Goal: Task Accomplishment & Management: Manage account settings

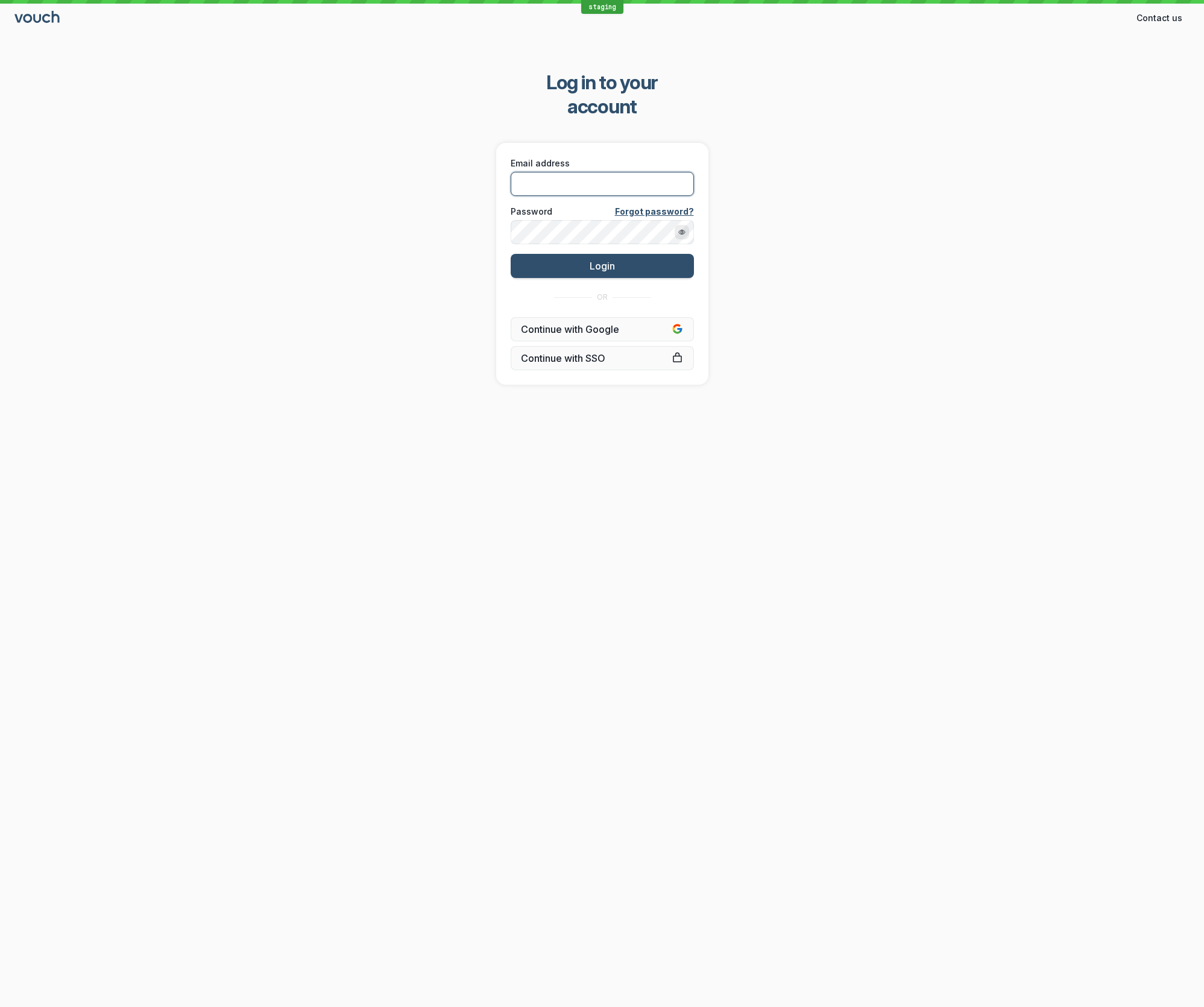
click at [556, 172] on input "Email address" at bounding box center [602, 184] width 183 height 24
type input "[EMAIL_ADDRESS][DOMAIN_NAME]"
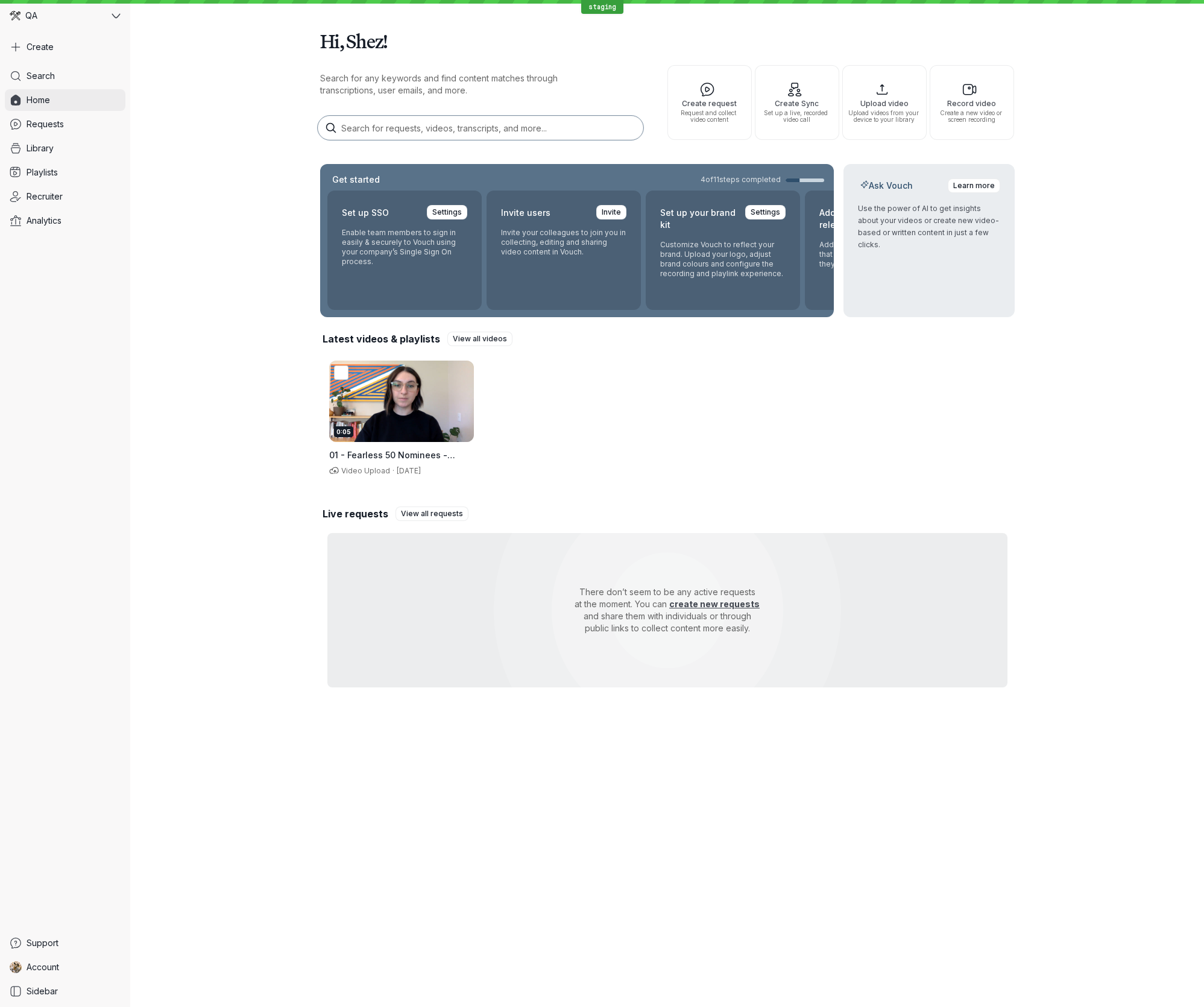
click at [104, 99] on link "Home" at bounding box center [65, 100] width 121 height 22
click at [86, 121] on link "Requests" at bounding box center [65, 124] width 121 height 22
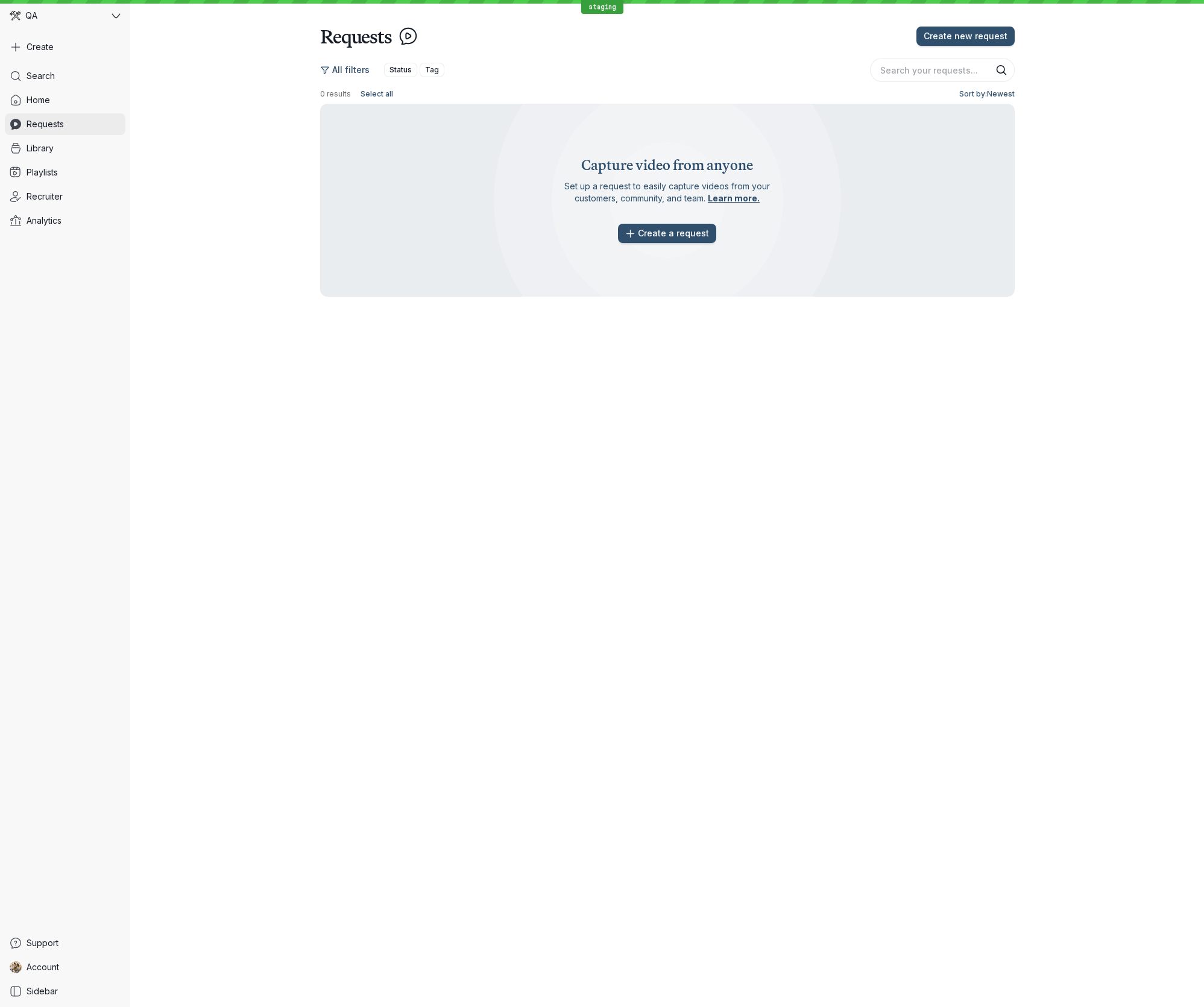
click at [96, 127] on link "Requests" at bounding box center [65, 124] width 121 height 22
click at [116, 18] on icon at bounding box center [116, 15] width 8 height 5
click at [88, 242] on span "QA - Problem Reproduction" at bounding box center [104, 247] width 98 height 10
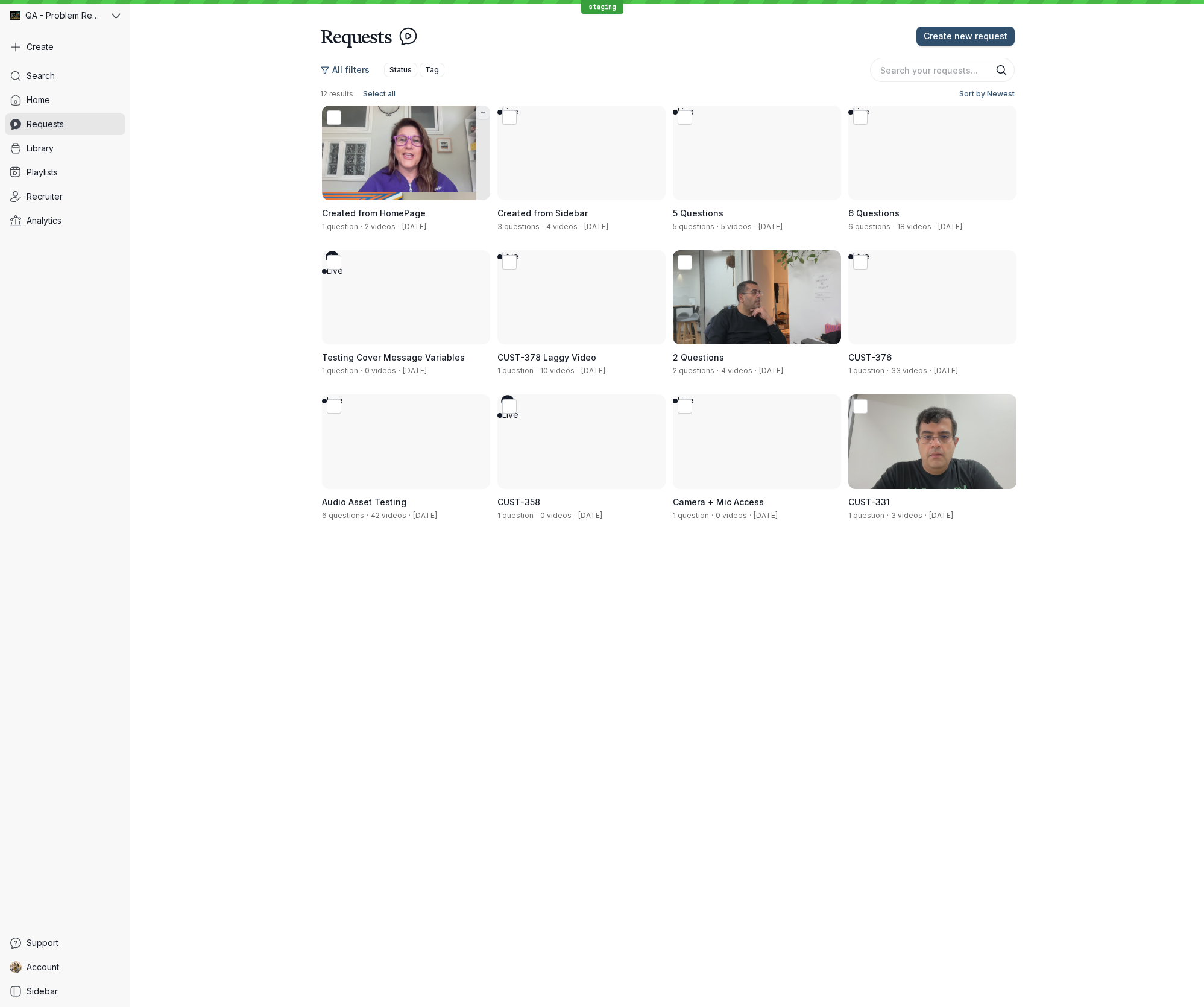
click at [379, 151] on div "Live" at bounding box center [399, 152] width 154 height 95
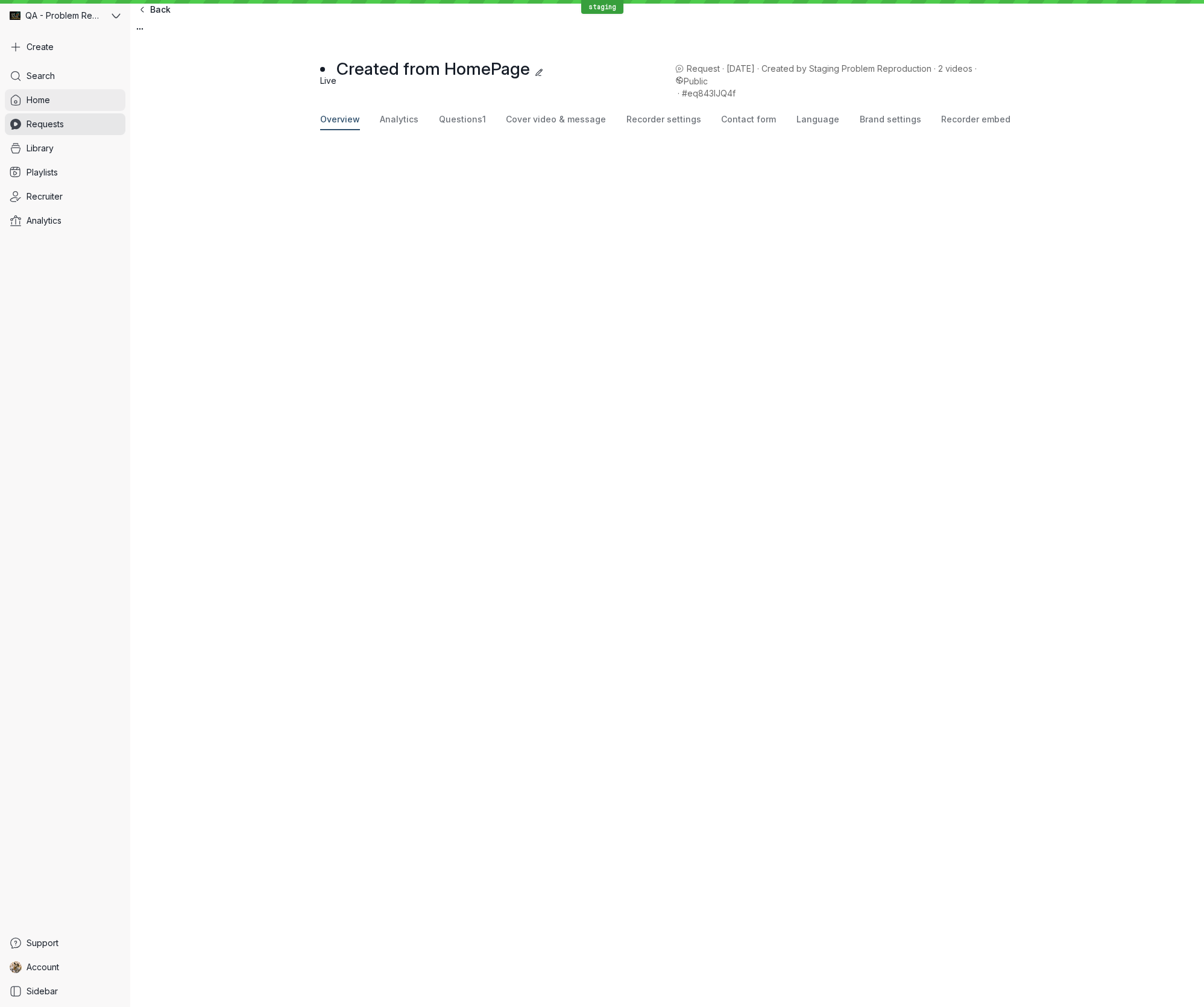
click at [46, 101] on span "Home" at bounding box center [38, 100] width 24 height 12
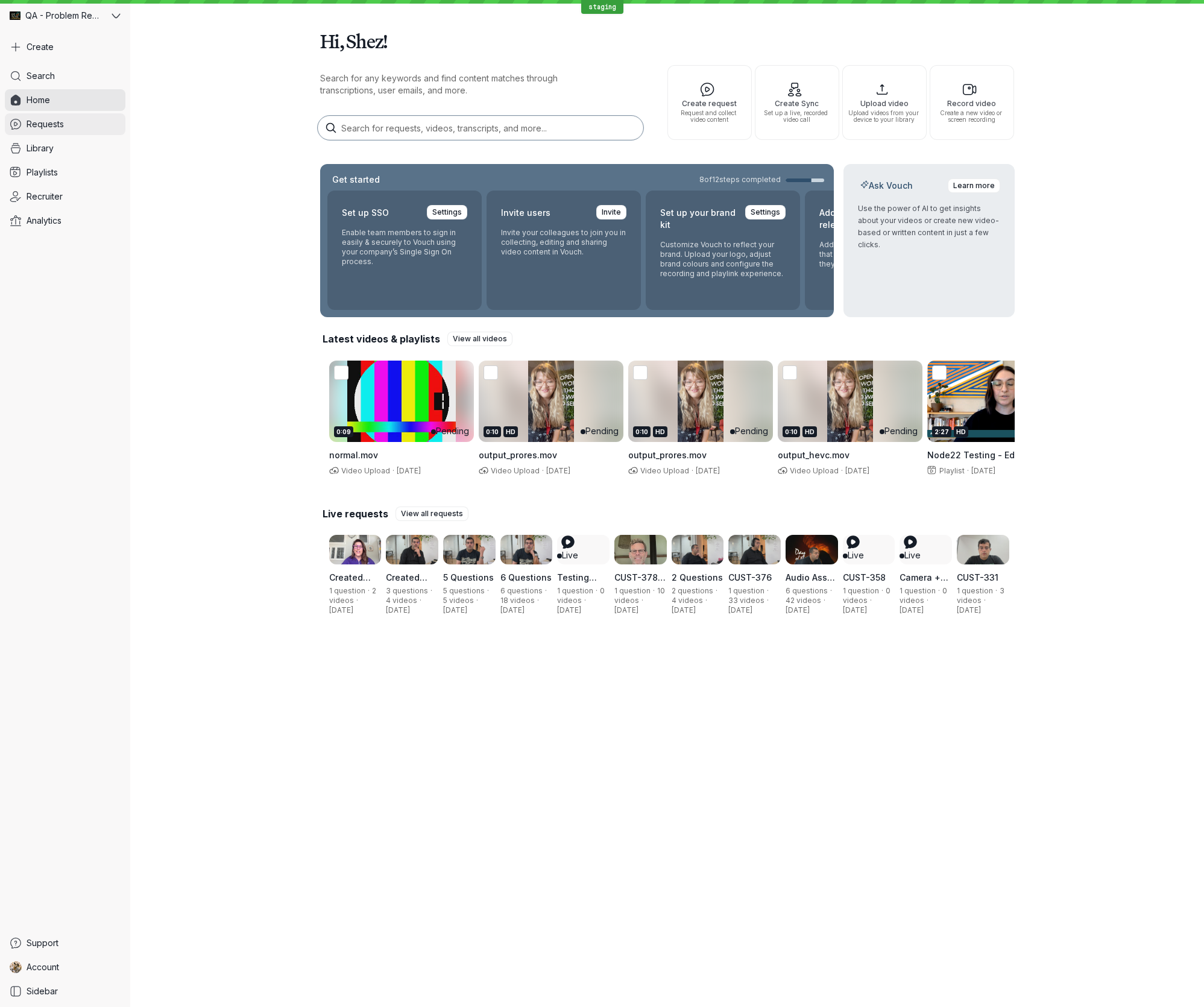
click at [50, 127] on span "Requests" at bounding box center [45, 124] width 37 height 12
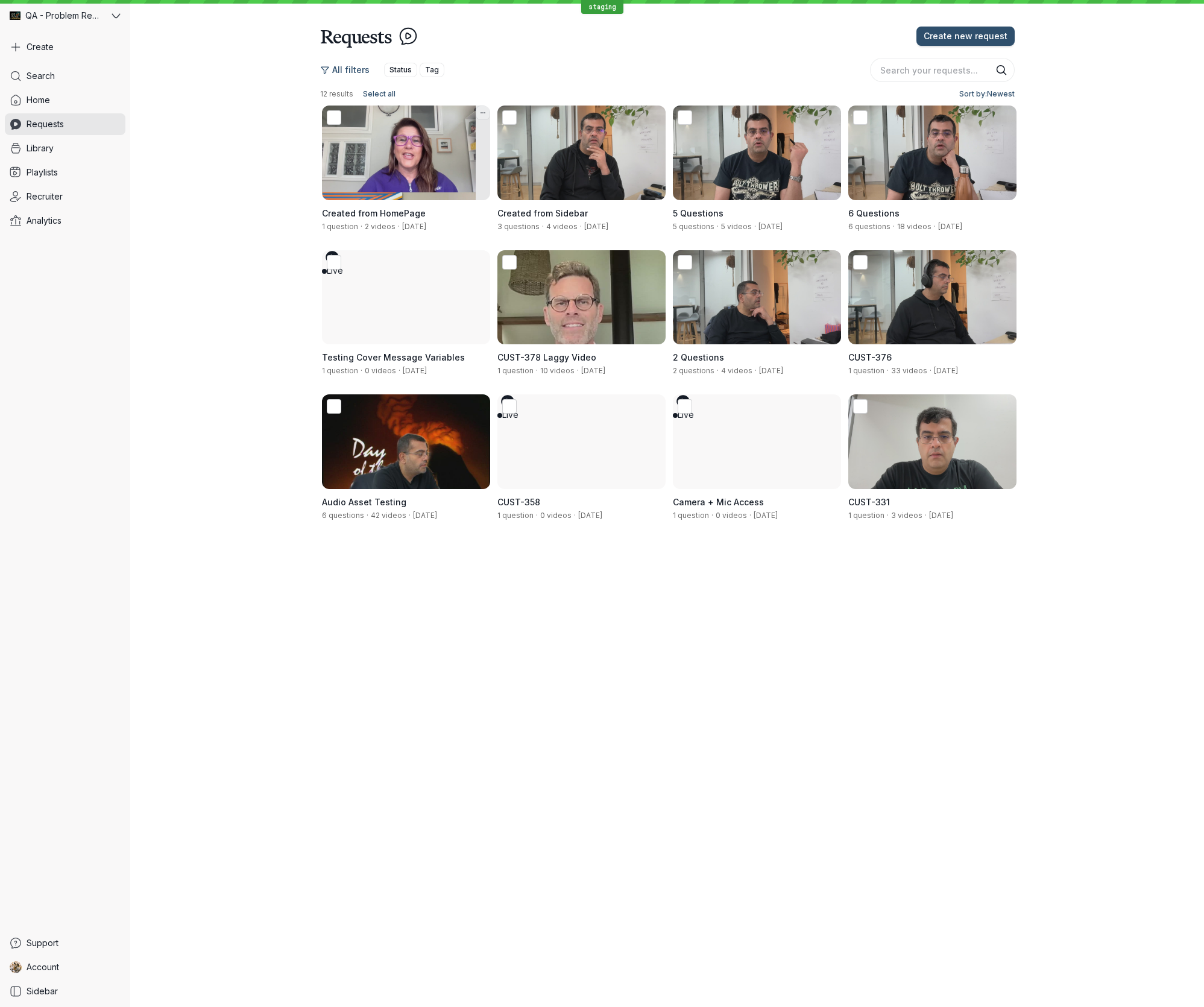
click at [409, 142] on div "Live" at bounding box center [399, 152] width 154 height 95
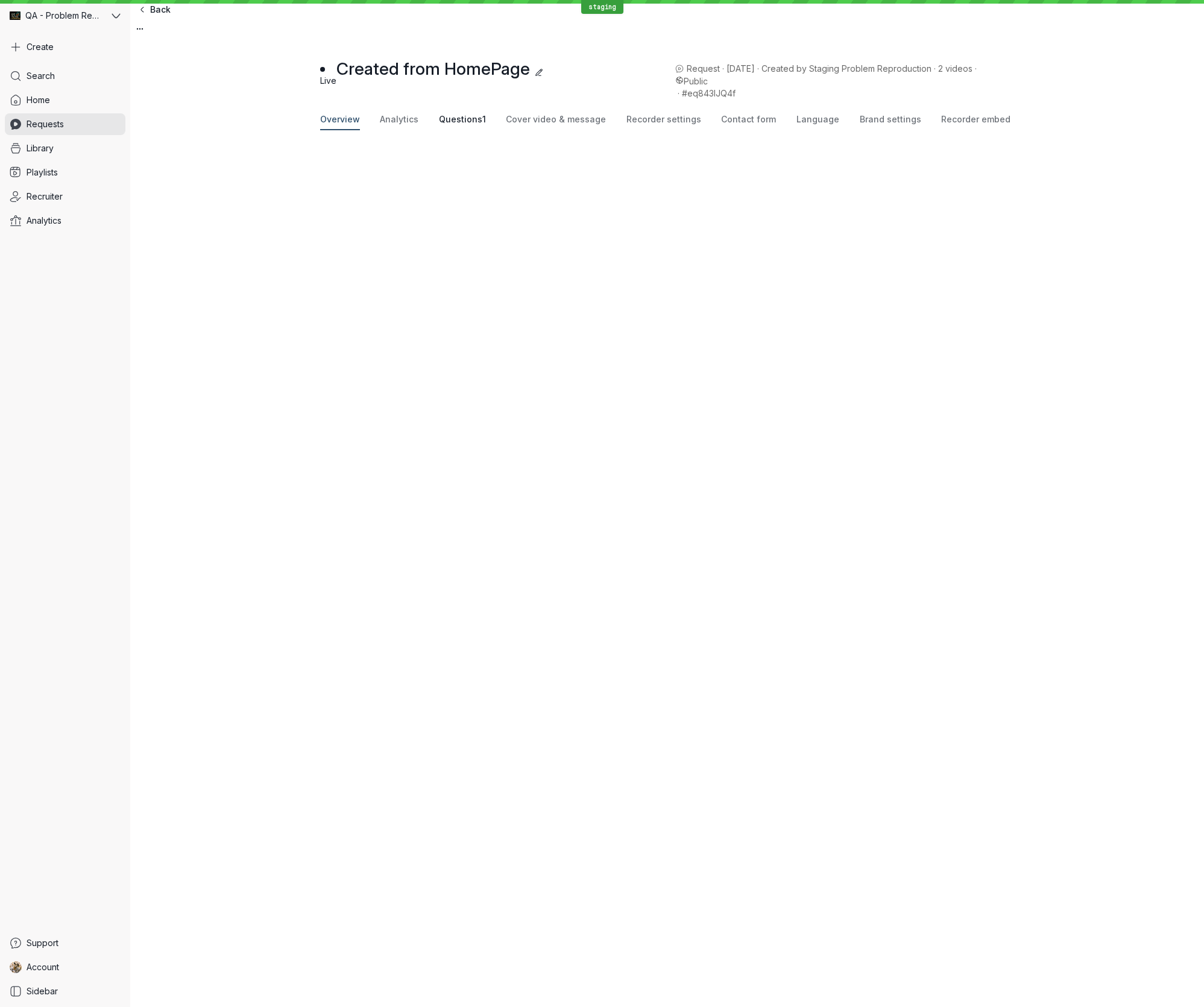
click at [472, 123] on span "Questions" at bounding box center [461, 119] width 44 height 11
click at [1035, 166] on icon "button" at bounding box center [1039, 169] width 7 height 7
drag, startPoint x: 768, startPoint y: 32, endPoint x: 733, endPoint y: 36, distance: 35.2
click at [733, 1006] on header "Update question" at bounding box center [602, 1022] width 1204 height 32
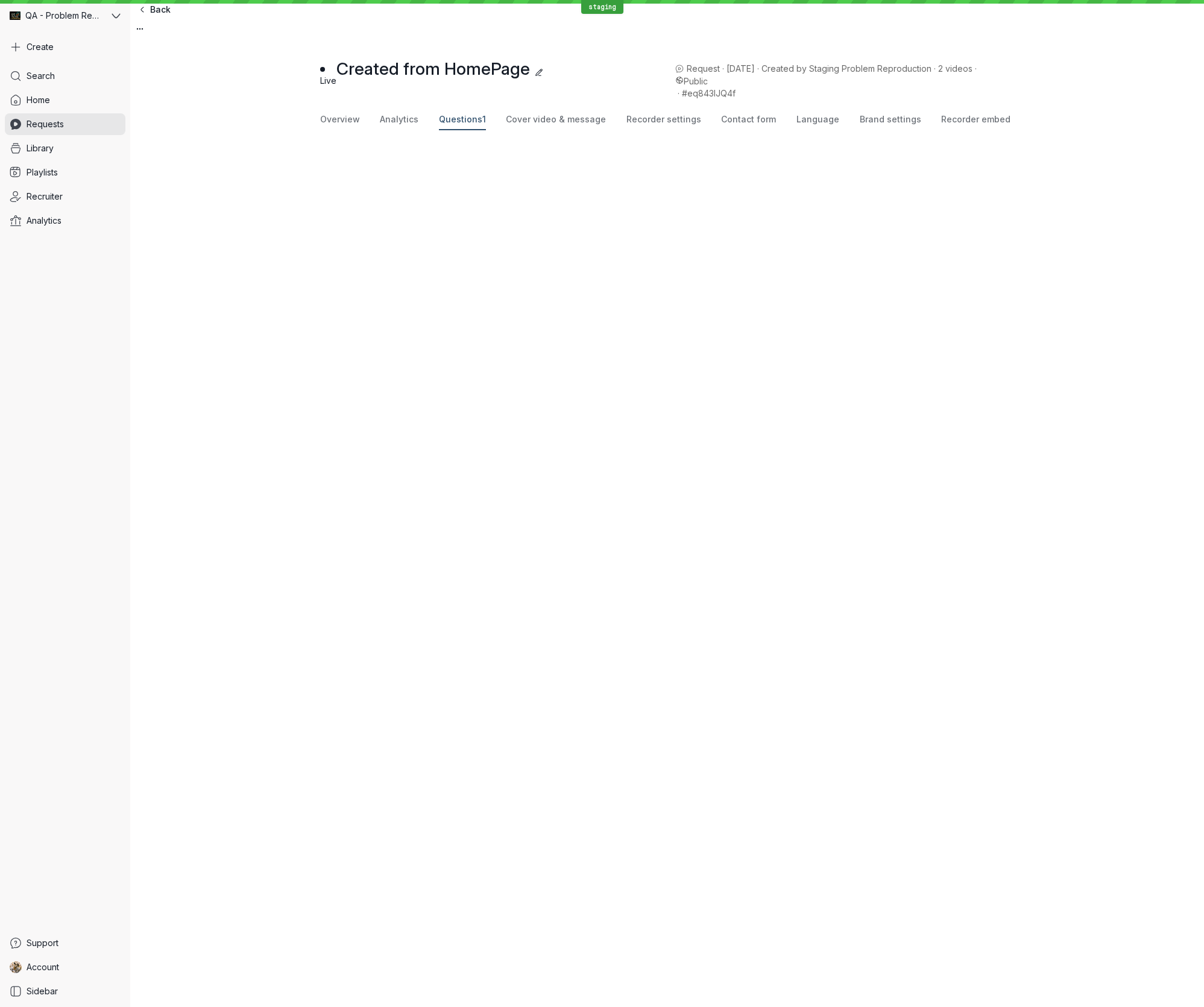
click at [545, 122] on span "Cover video & message" at bounding box center [555, 119] width 100 height 12
click at [702, 125] on div "Overview Analytics Questions 1 Cover video & message Recorder settings Contact …" at bounding box center [667, 119] width 695 height 20
click at [678, 125] on span "Recorder settings" at bounding box center [664, 119] width 75 height 12
click at [727, 122] on span "Contact form" at bounding box center [748, 119] width 55 height 12
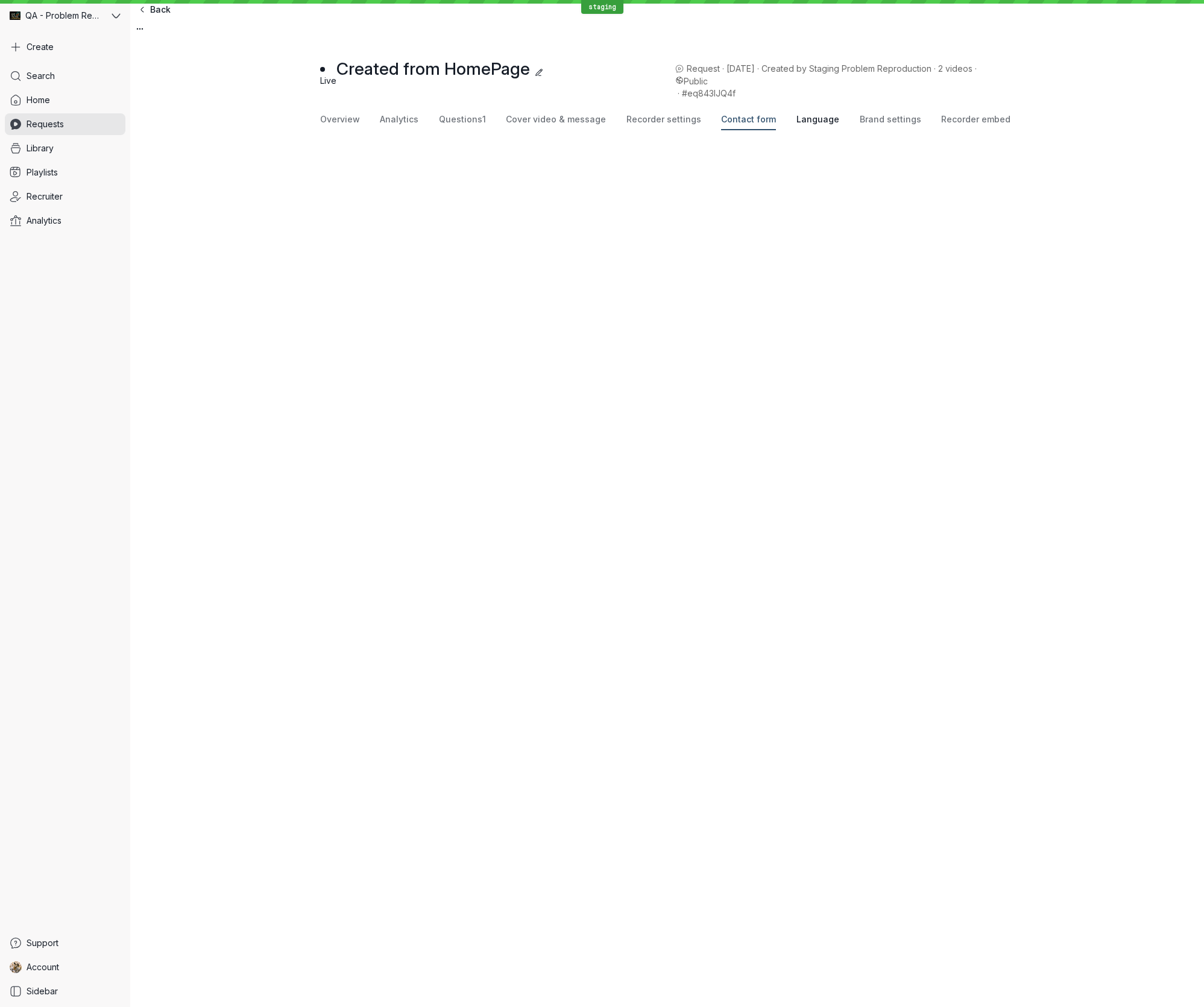
click at [812, 122] on span "Language" at bounding box center [817, 119] width 43 height 12
click at [860, 119] on span "Brand settings" at bounding box center [891, 119] width 62 height 12
click at [338, 116] on button "Overview" at bounding box center [340, 119] width 40 height 20
click at [77, 147] on link "Library" at bounding box center [65, 148] width 121 height 22
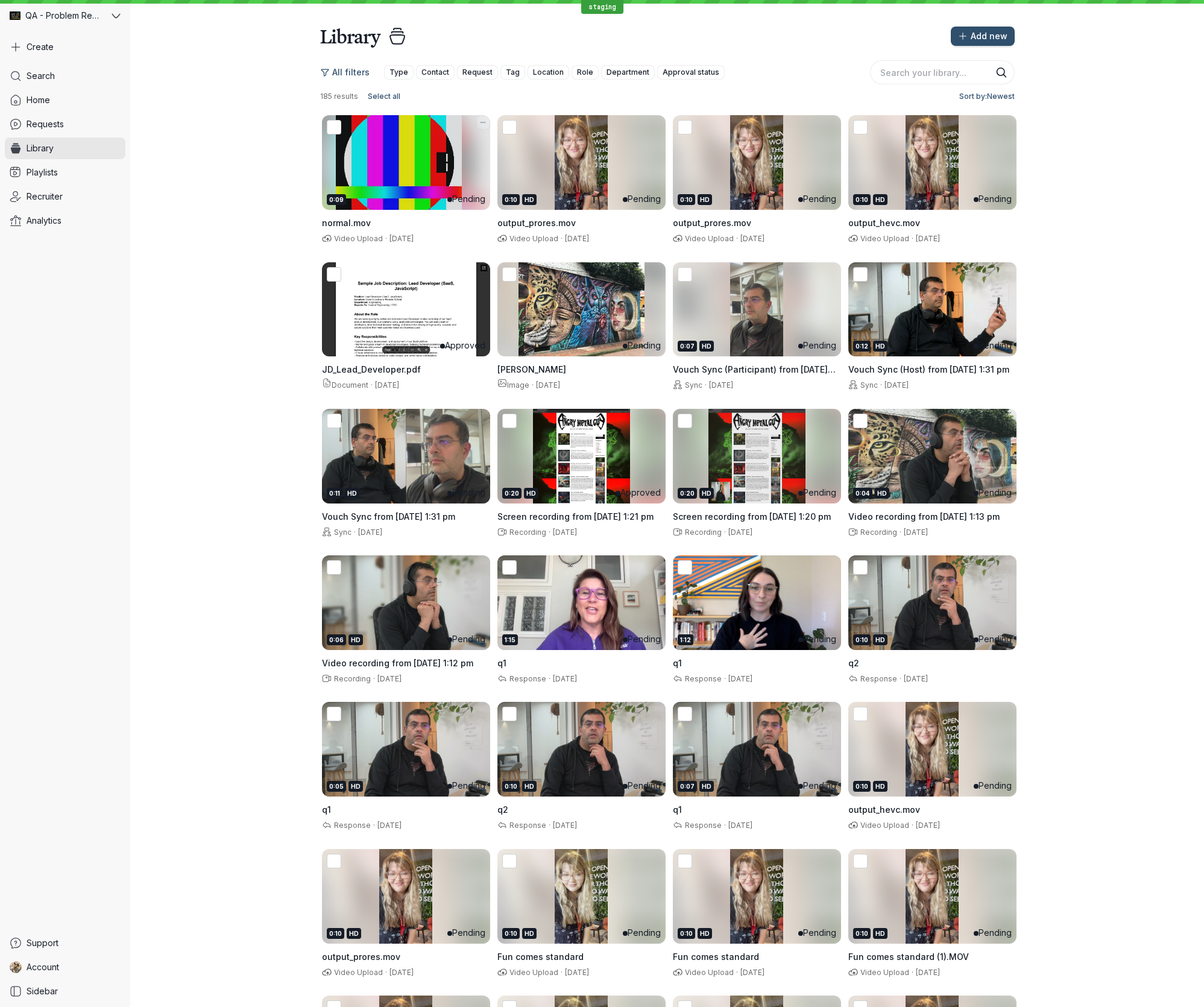
click at [404, 152] on div "0:09 Pending" at bounding box center [399, 162] width 154 height 95
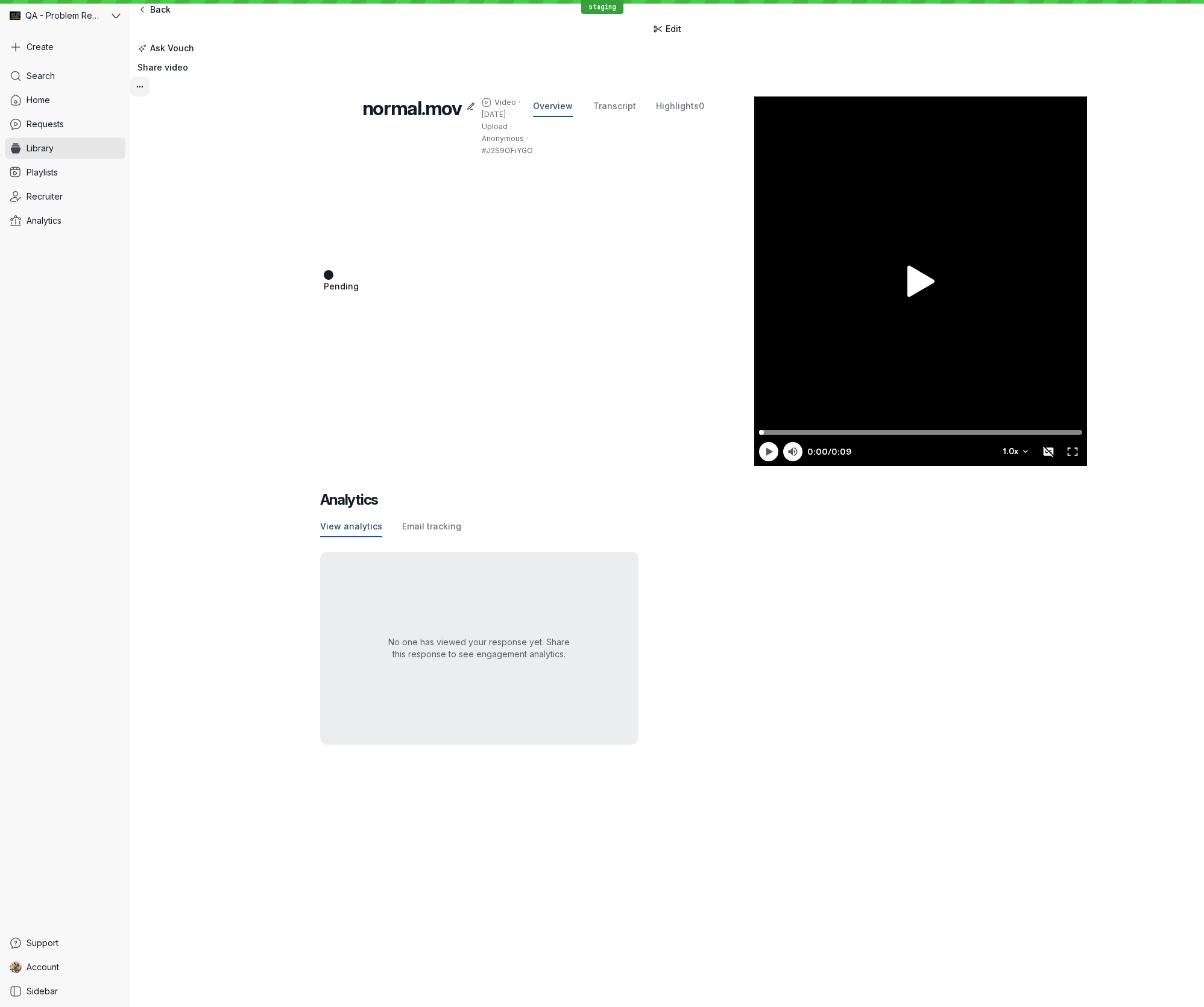
click at [149, 77] on button "More actions" at bounding box center [140, 87] width 19 height 19
drag, startPoint x: 1137, startPoint y: 190, endPoint x: 937, endPoint y: 175, distance: 200.6
click at [1131, 187] on div "Pending normal.mov Video · [DATE] · Upload · Anonymous · #J2S9OFiYGO Overview T…" at bounding box center [667, 420] width 1074 height 648
click at [109, 169] on link "Playlists" at bounding box center [65, 172] width 121 height 22
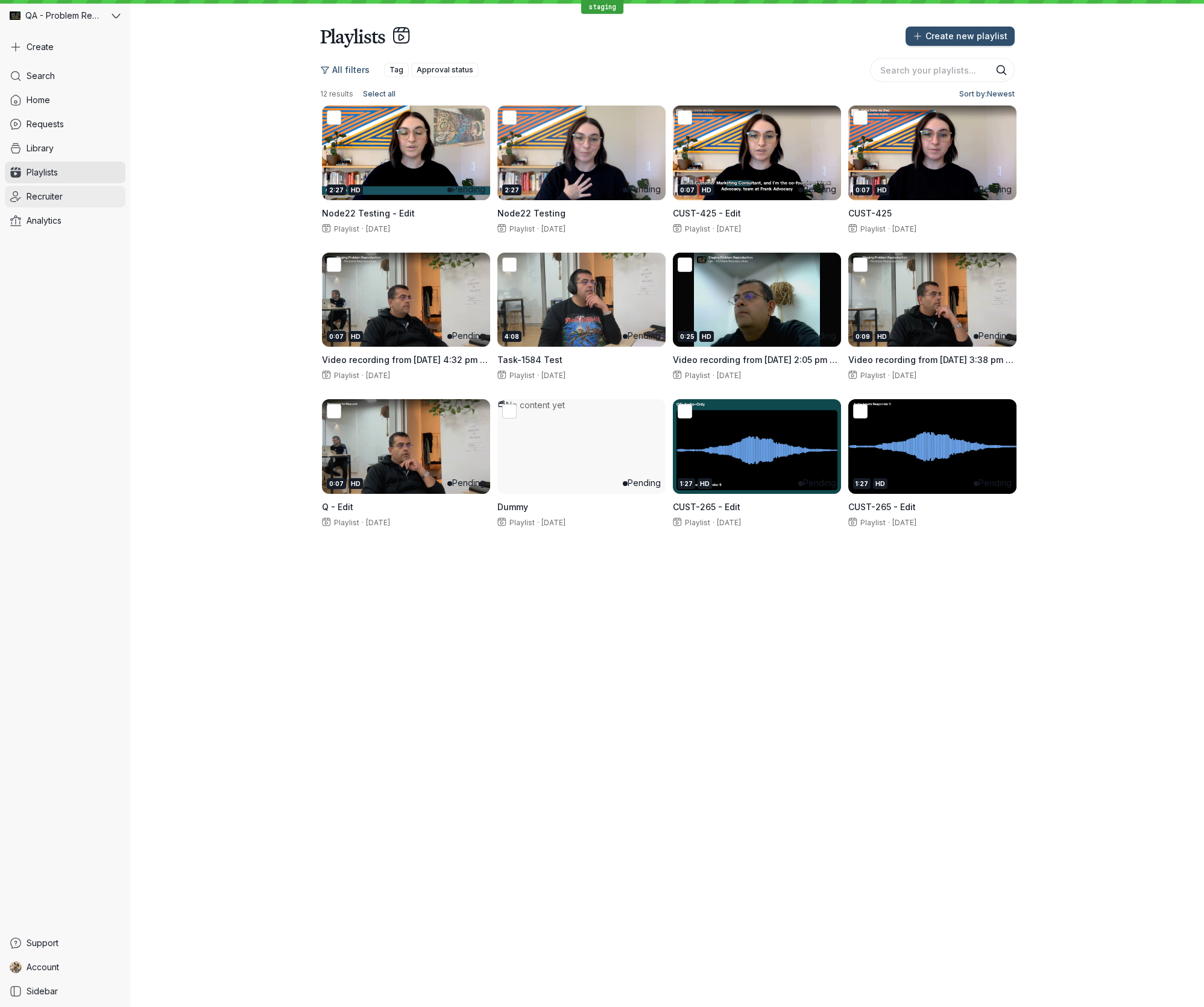
click at [66, 199] on link "Recruiter" at bounding box center [65, 196] width 121 height 22
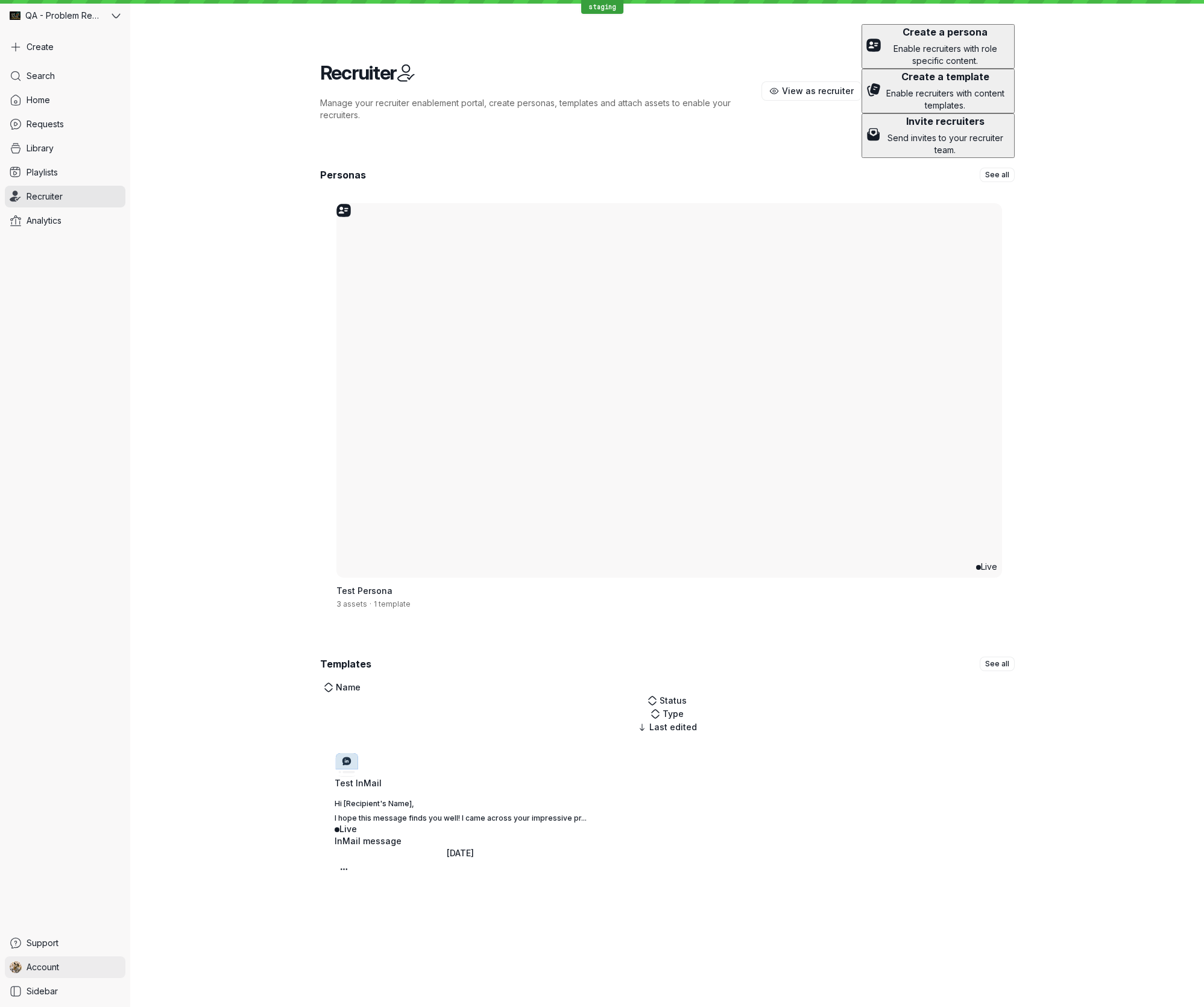
click at [71, 966] on link "Account" at bounding box center [65, 966] width 121 height 22
click at [186, 962] on span "Sign Out" at bounding box center [172, 963] width 36 height 11
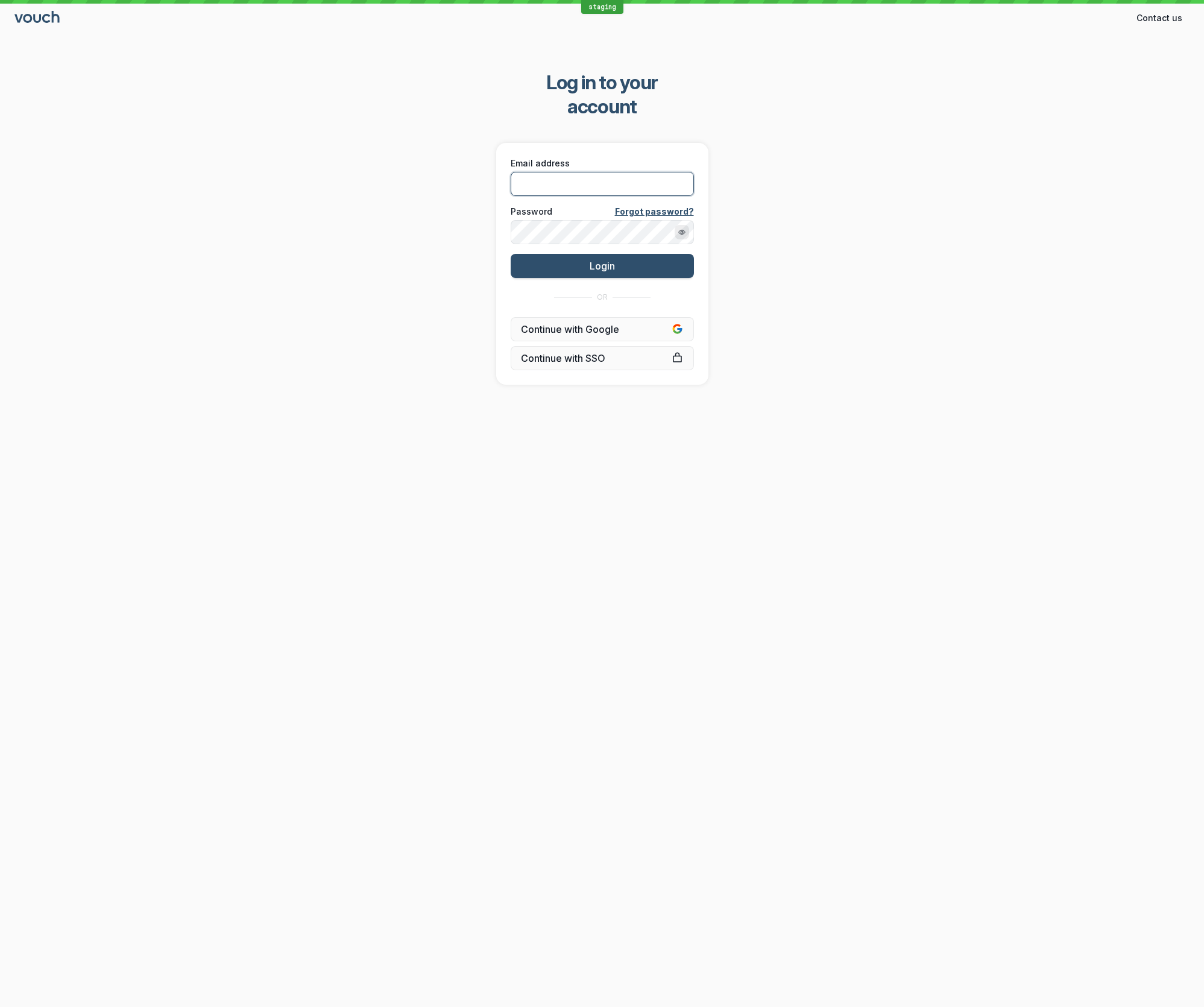
click at [595, 172] on input "Email address" at bounding box center [602, 184] width 183 height 24
click at [0, 1006] on com-1password-button at bounding box center [0, 1007] width 0 height 0
type input "[EMAIL_ADDRESS][DOMAIN_NAME]"
